Goal: Information Seeking & Learning: Learn about a topic

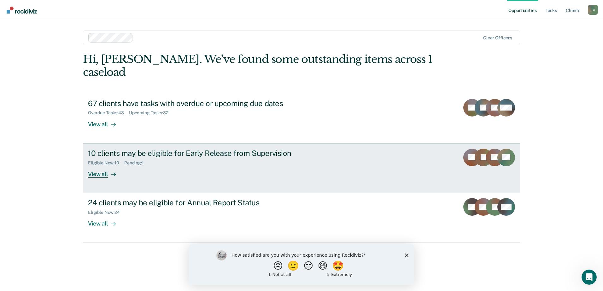
click at [101, 166] on div "View all" at bounding box center [105, 172] width 35 height 12
